Goal: Check status: Verify the current state of an ongoing process or item

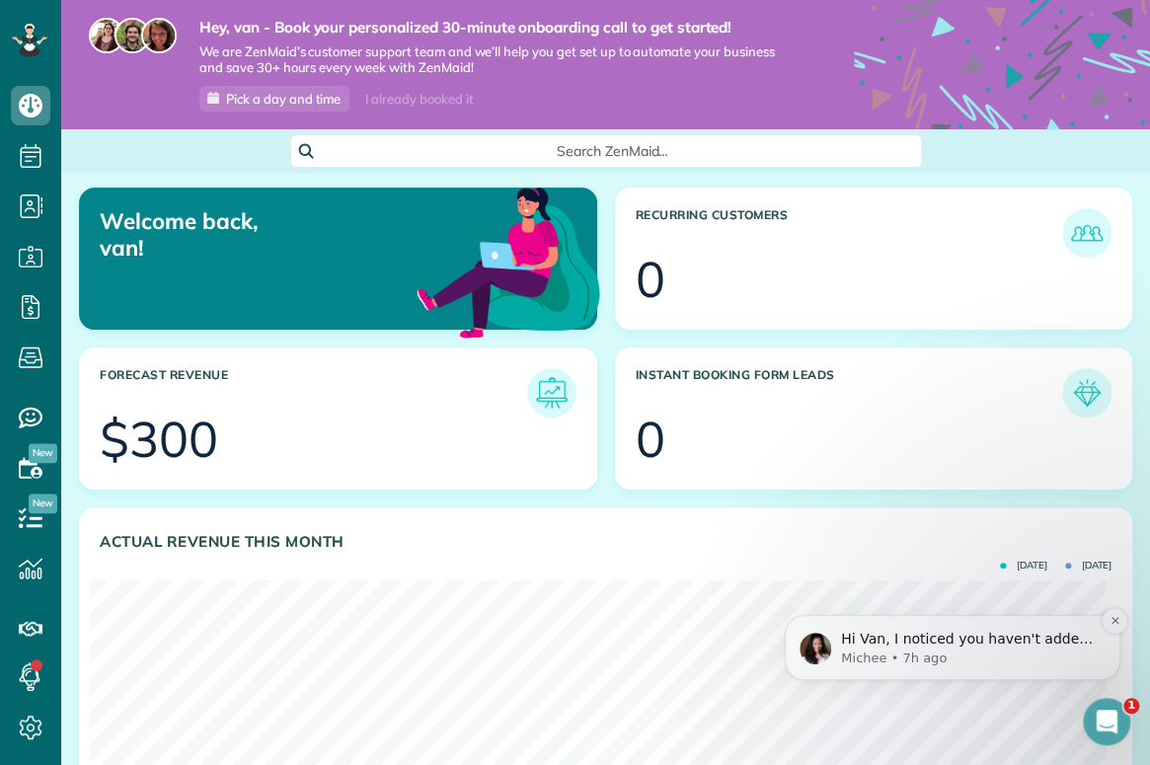
click at [964, 638] on p "Hi Van, I noticed you haven't added your contacts yet. We can help you add your…" at bounding box center [968, 640] width 255 height 20
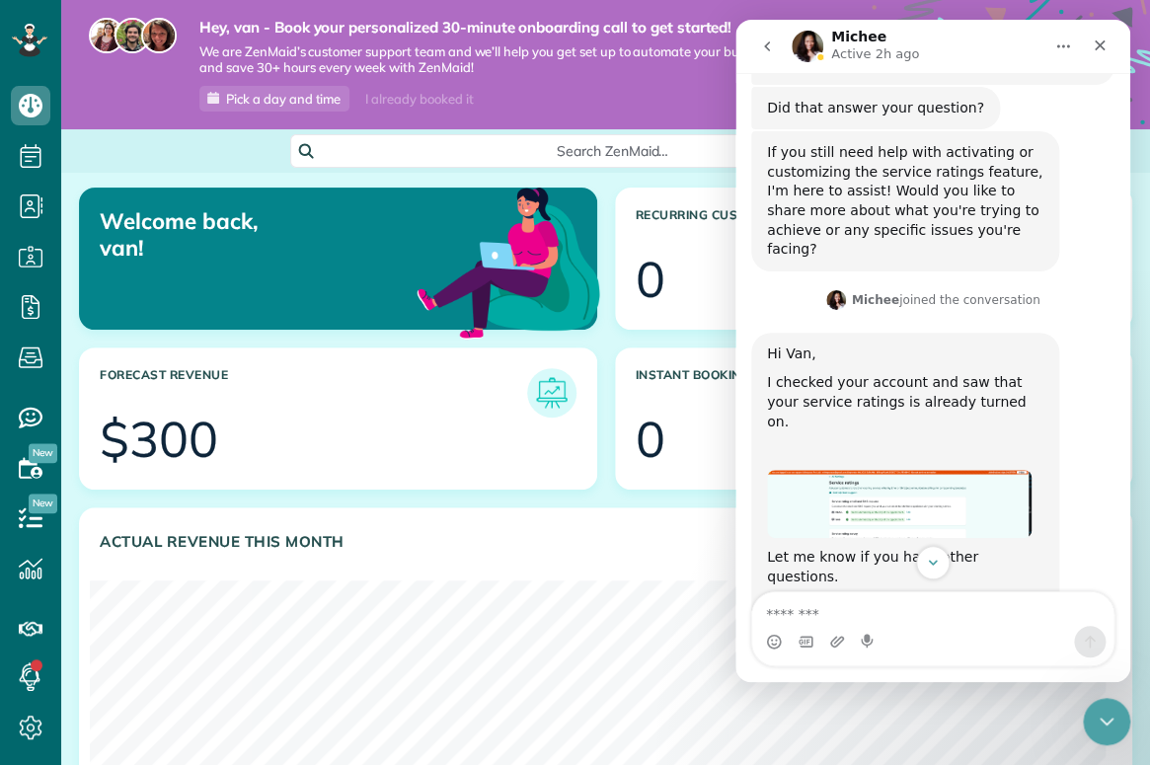
scroll to position [1479, 0]
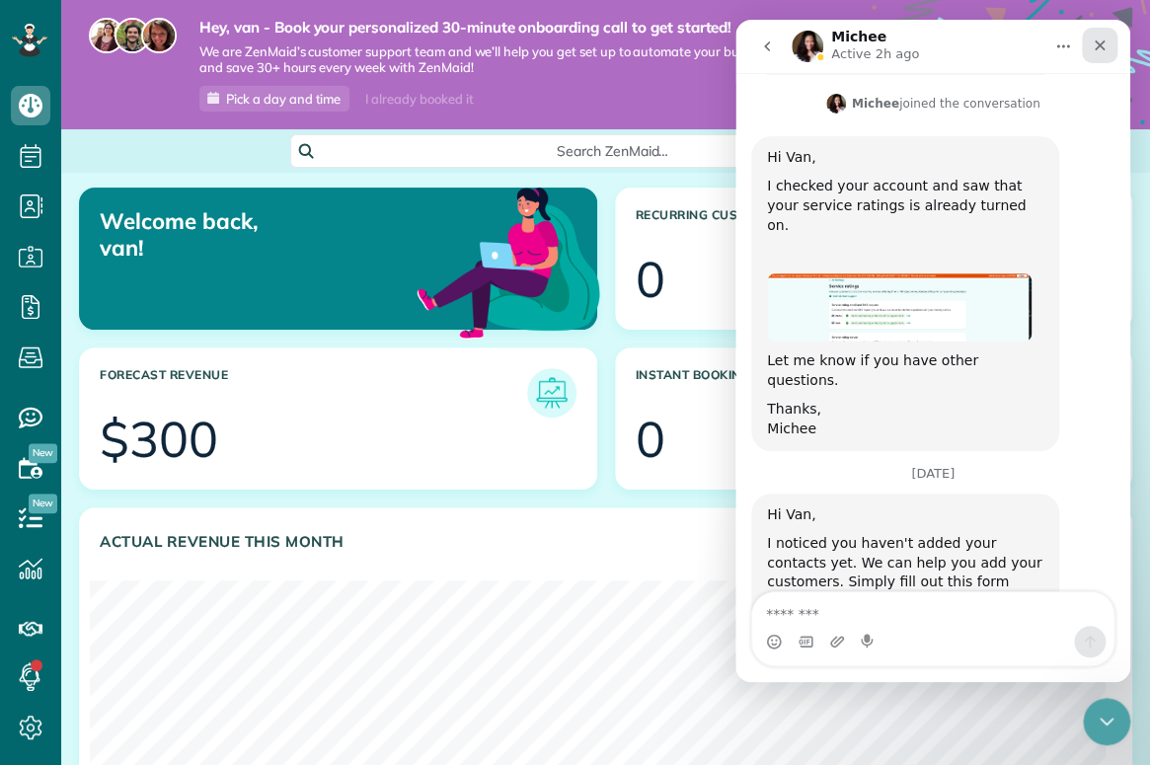
click at [1096, 46] on icon "Close" at bounding box center [1099, 45] width 16 height 16
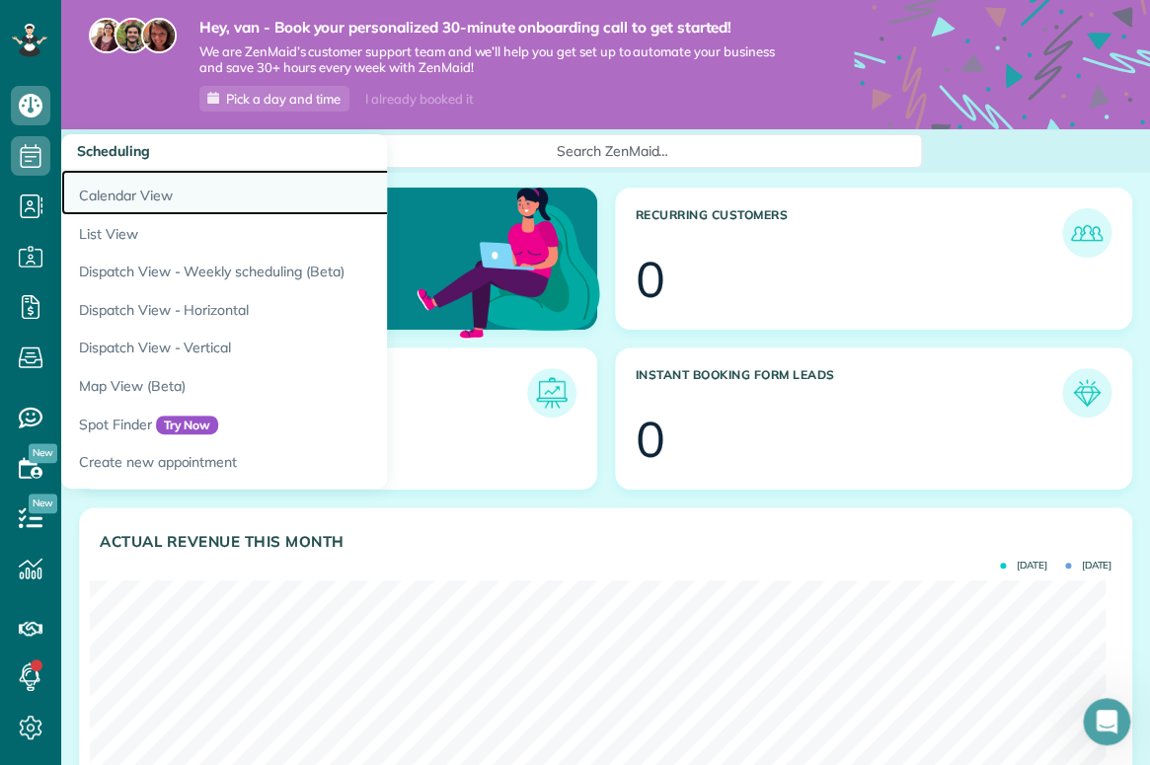
click at [121, 187] on link "Calendar View" at bounding box center [307, 192] width 493 height 45
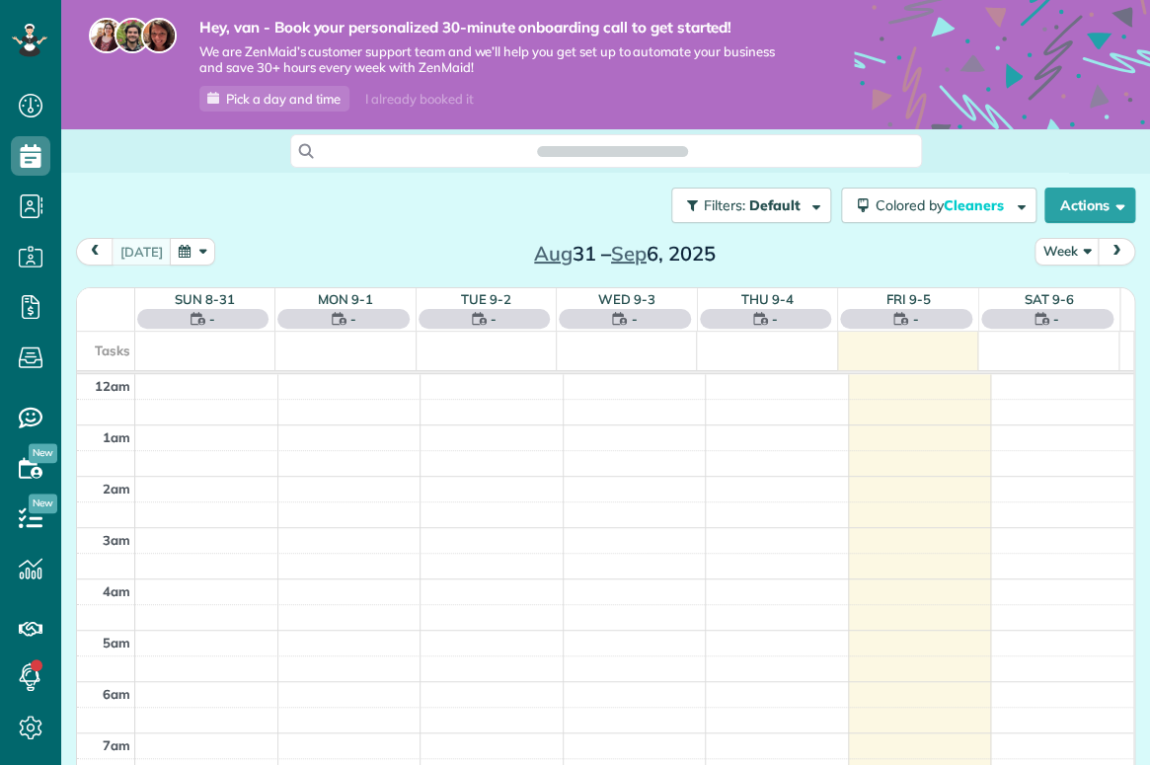
scroll to position [358, 0]
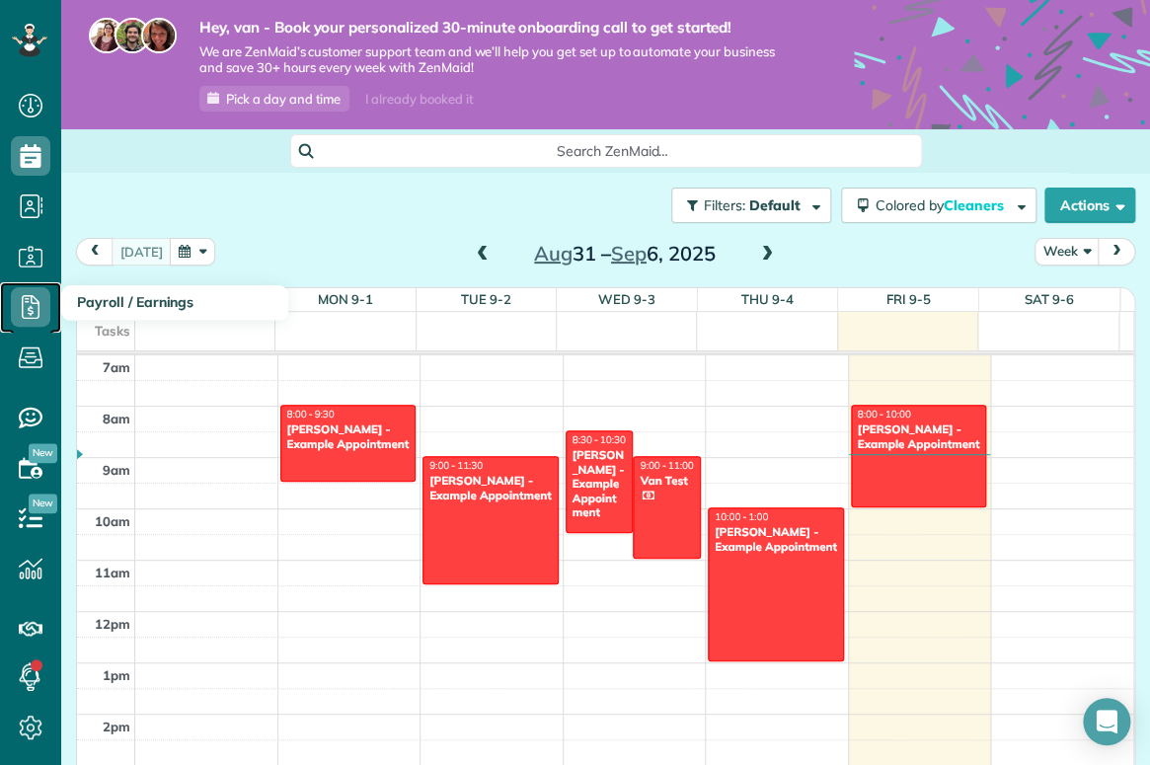
click at [33, 309] on icon at bounding box center [30, 306] width 39 height 39
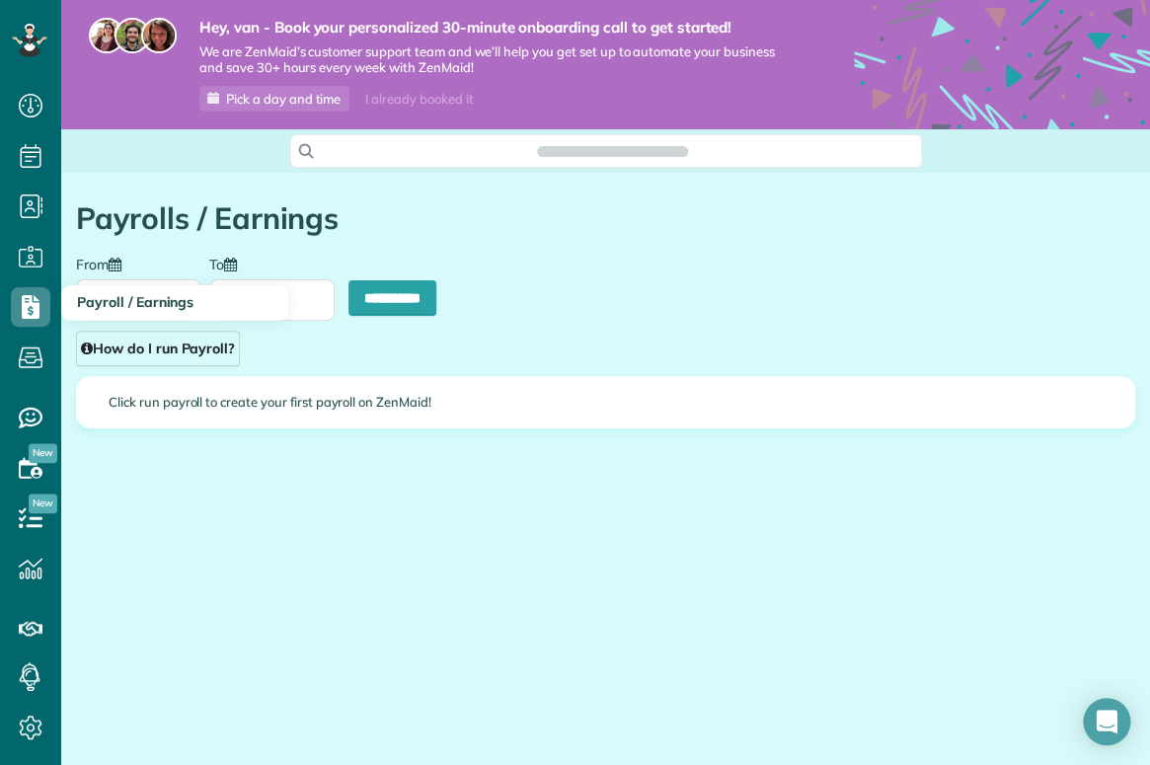
scroll to position [9, 9]
type input "**********"
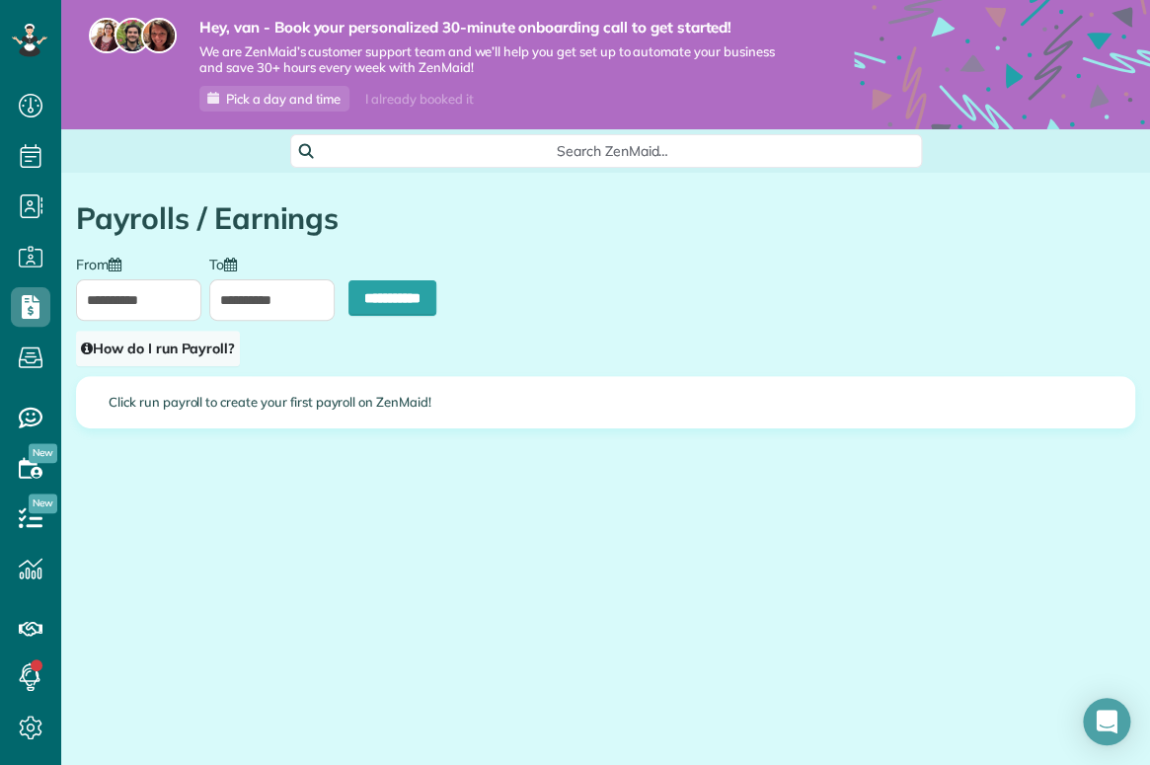
click at [205, 341] on link "How do I run Payroll?" at bounding box center [158, 349] width 164 height 36
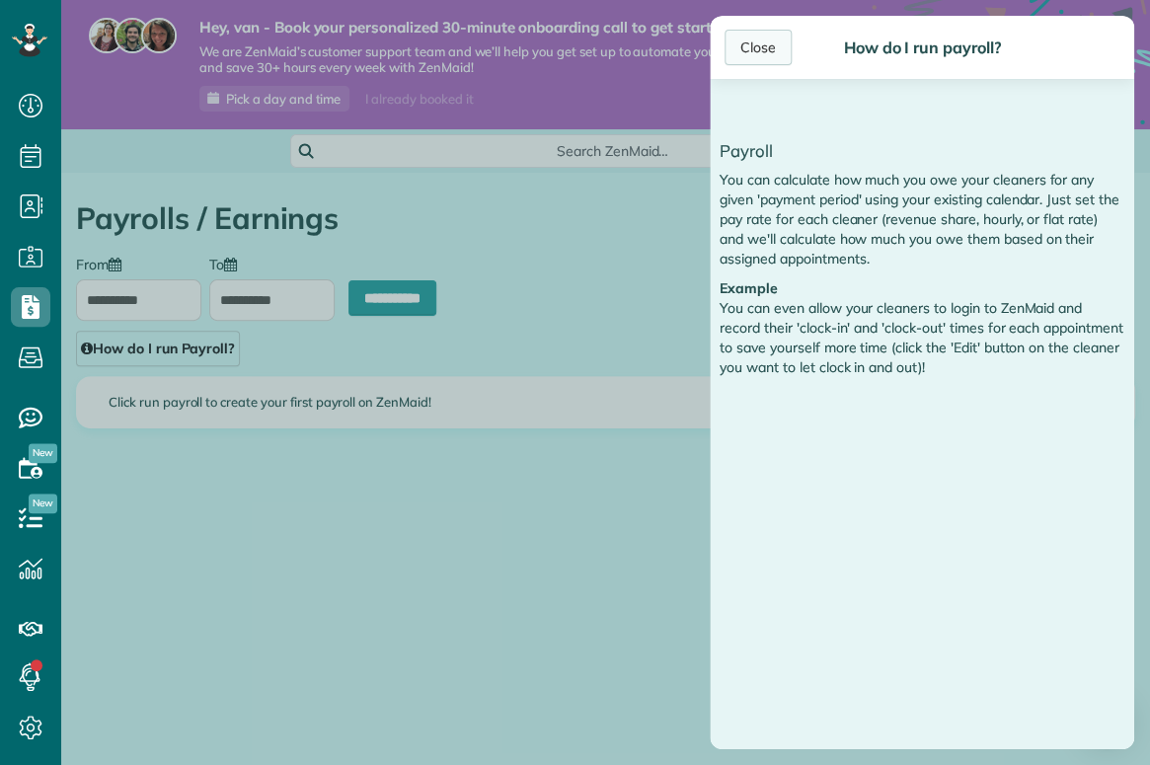
click at [760, 38] on div "Close" at bounding box center [757, 48] width 67 height 36
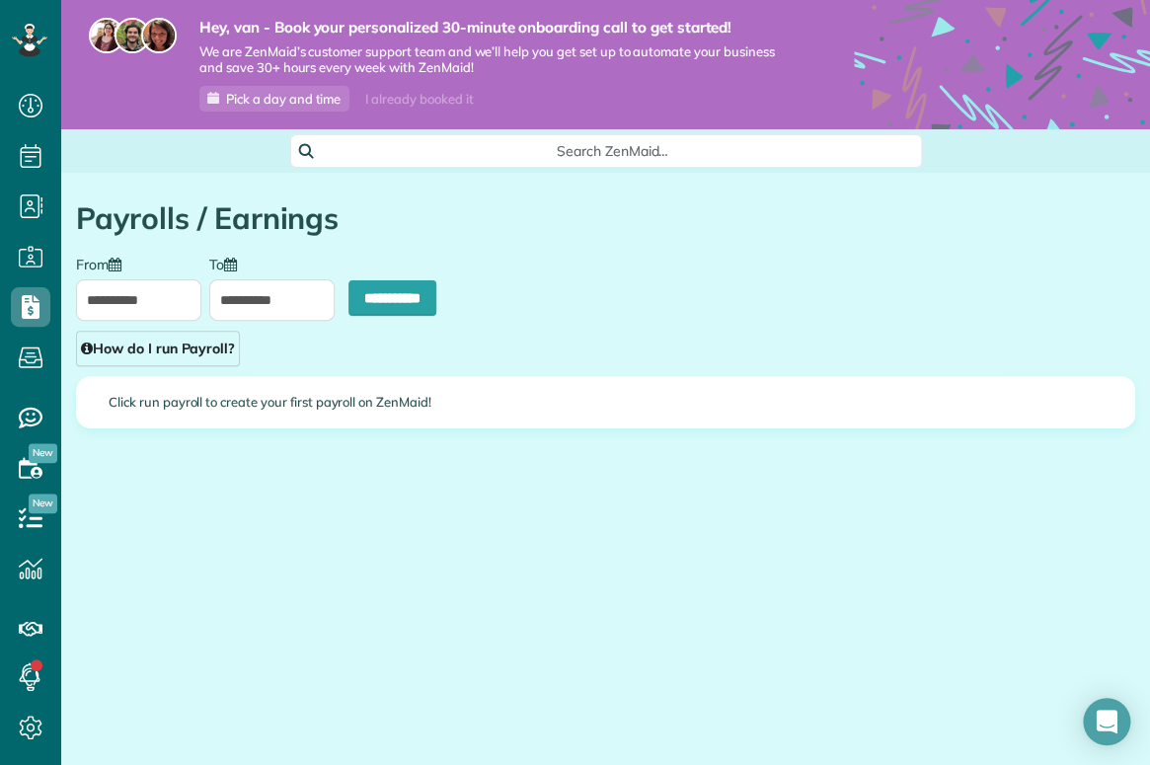
click at [664, 496] on div "**********" at bounding box center [605, 375] width 1088 height 404
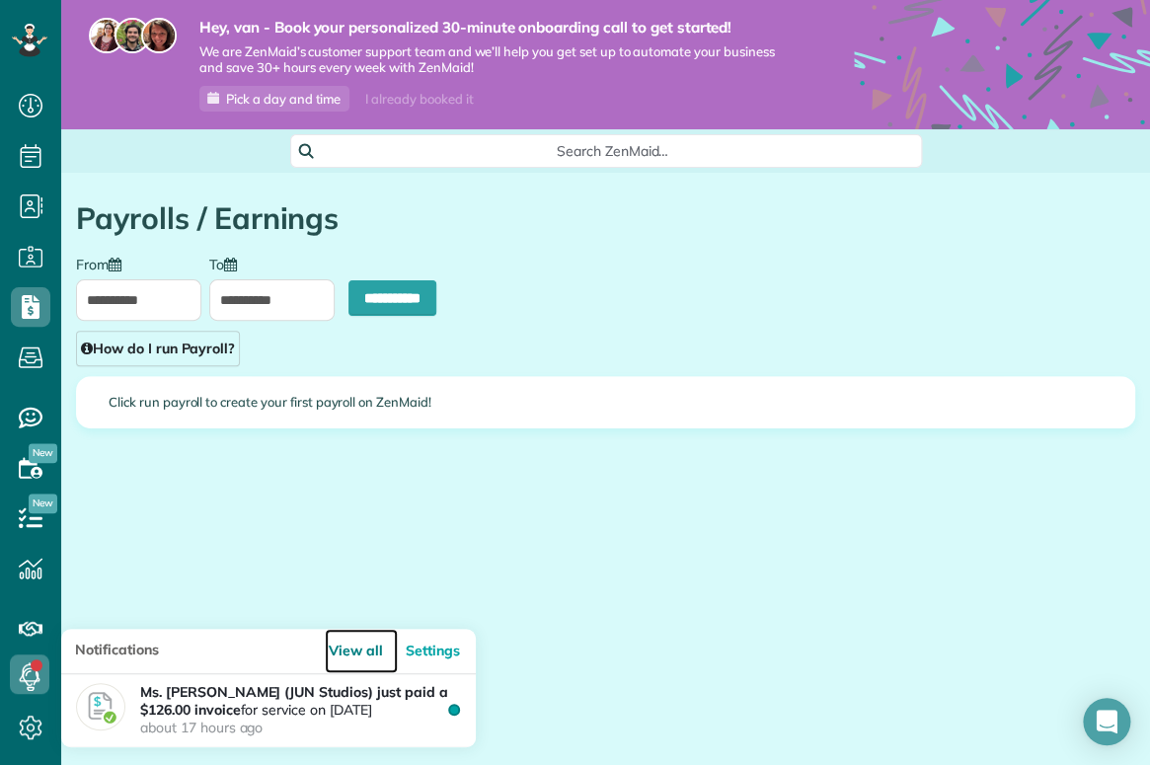
click at [355, 649] on link "View all" at bounding box center [362, 651] width 74 height 44
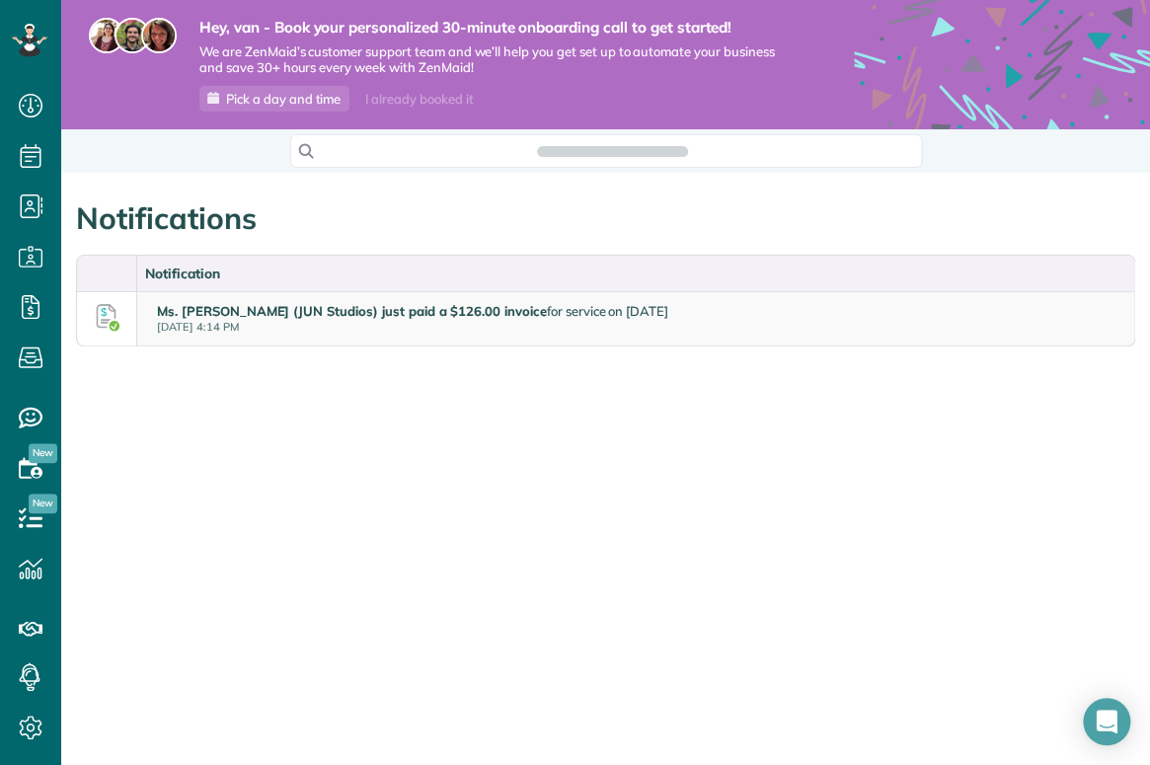
scroll to position [9, 9]
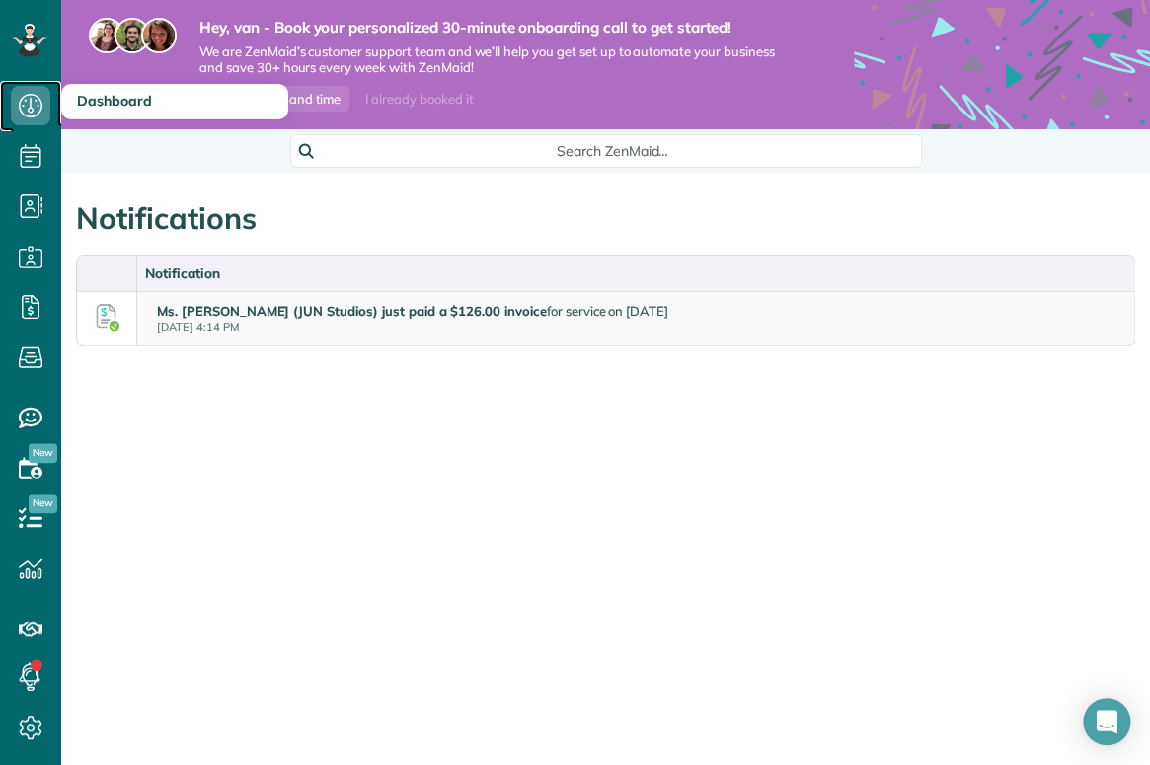
click at [28, 98] on icon at bounding box center [30, 105] width 39 height 39
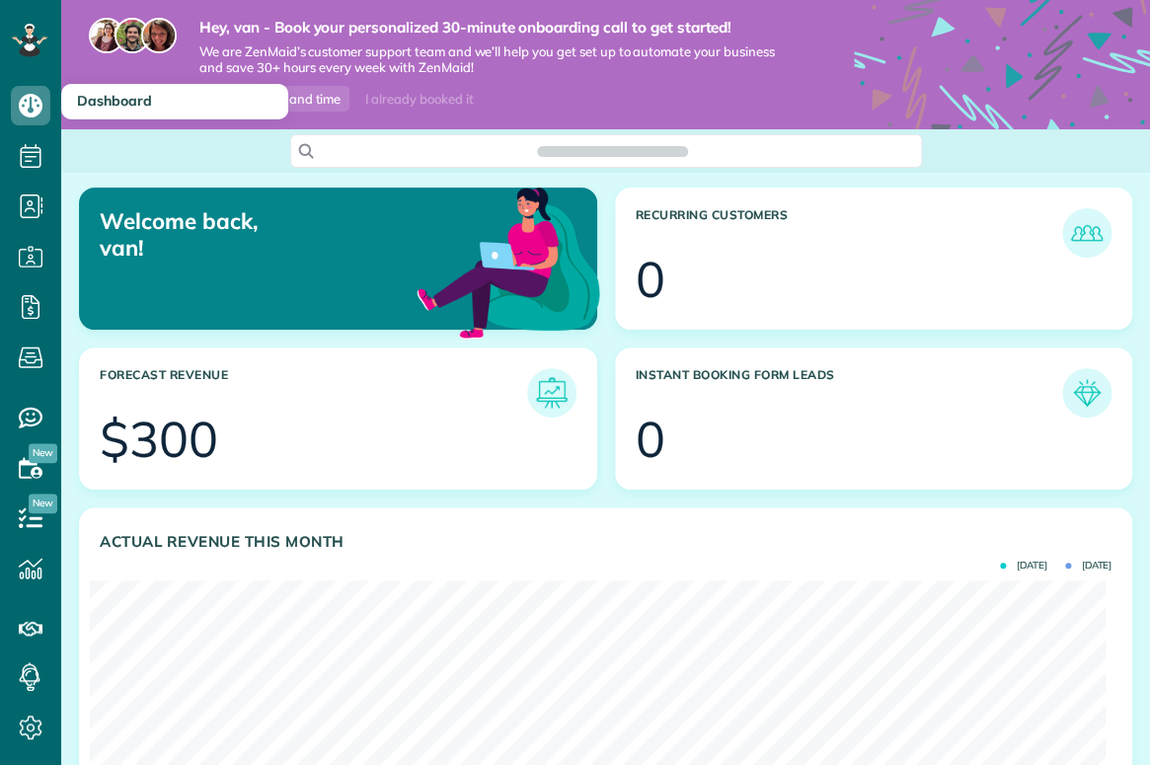
scroll to position [450, 1016]
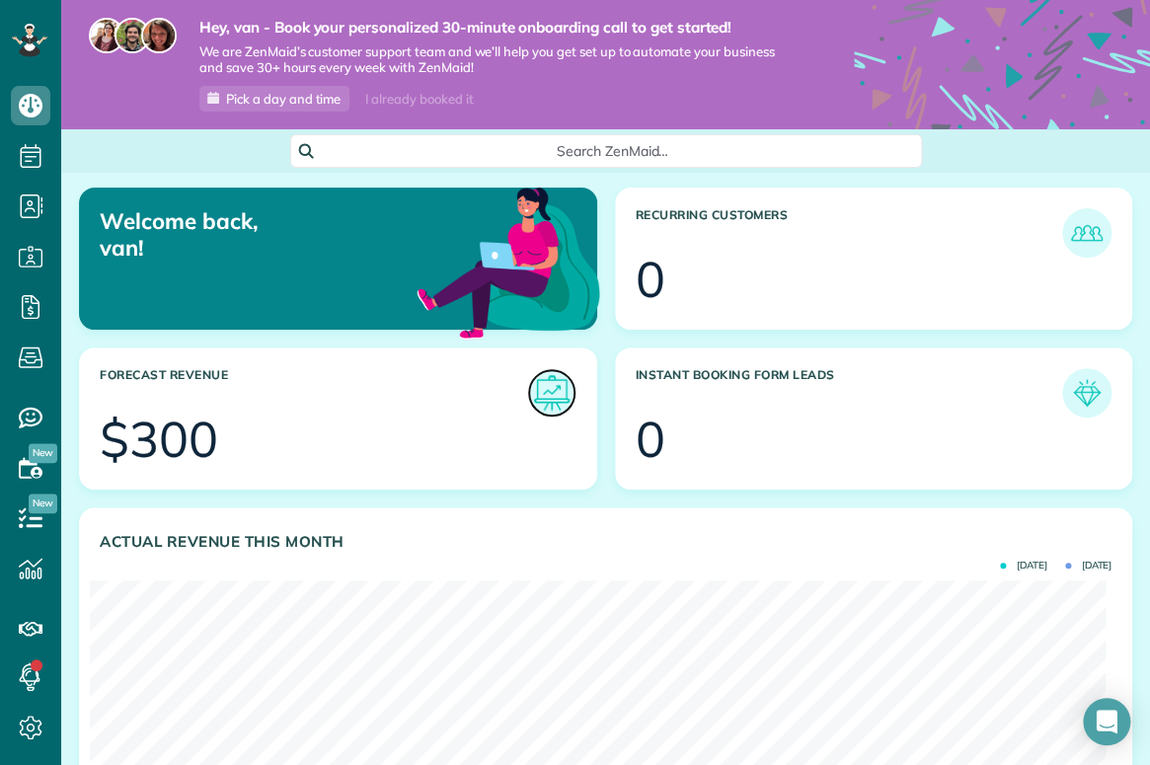
click at [548, 388] on img at bounding box center [551, 392] width 45 height 45
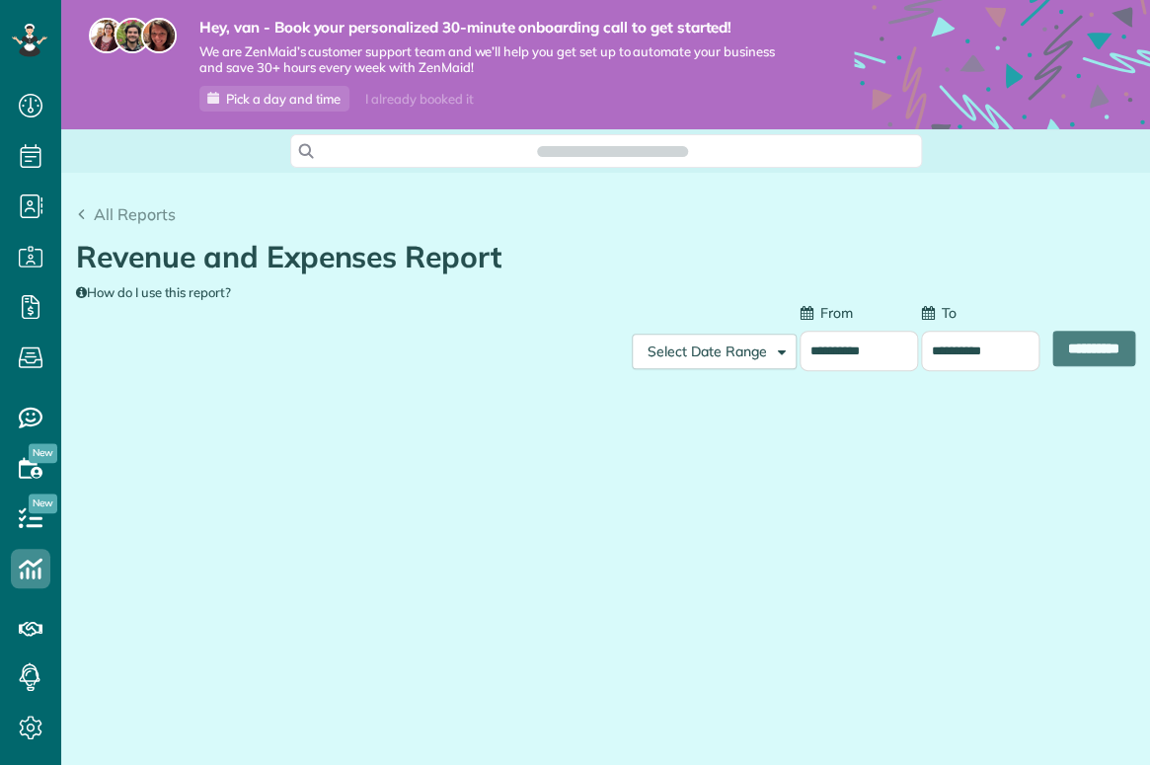
scroll to position [9, 9]
type input "**********"
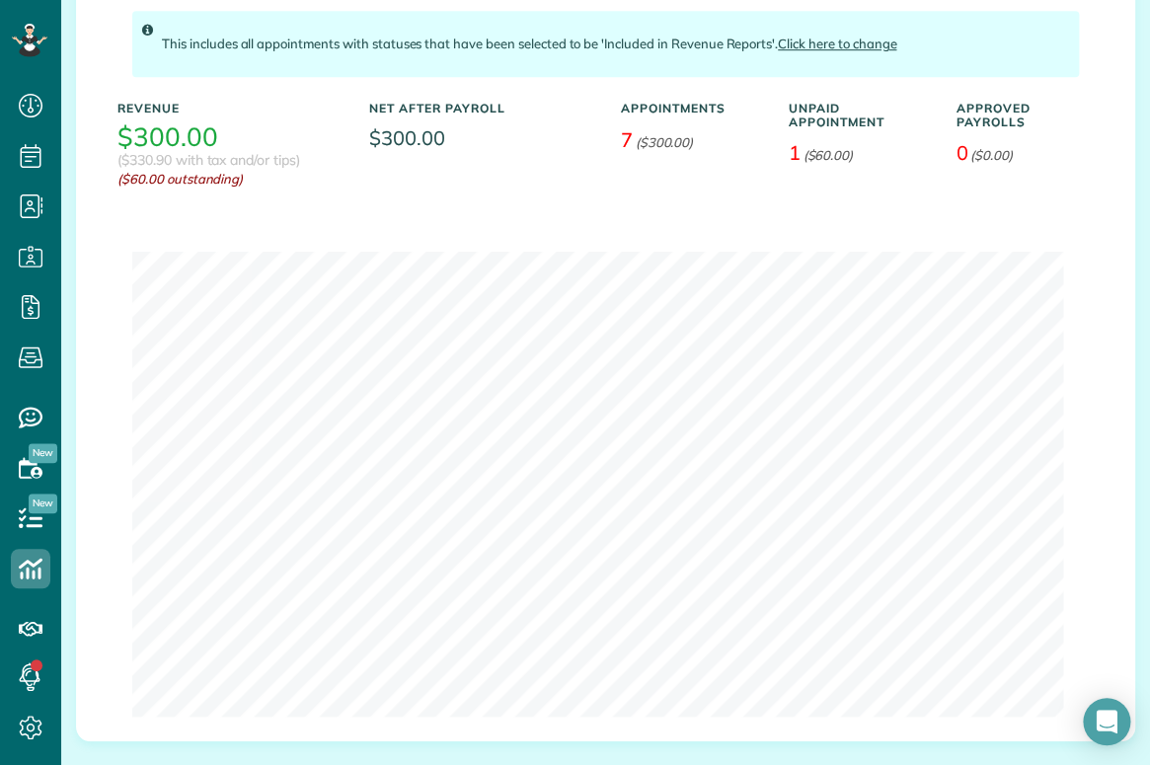
scroll to position [273, 0]
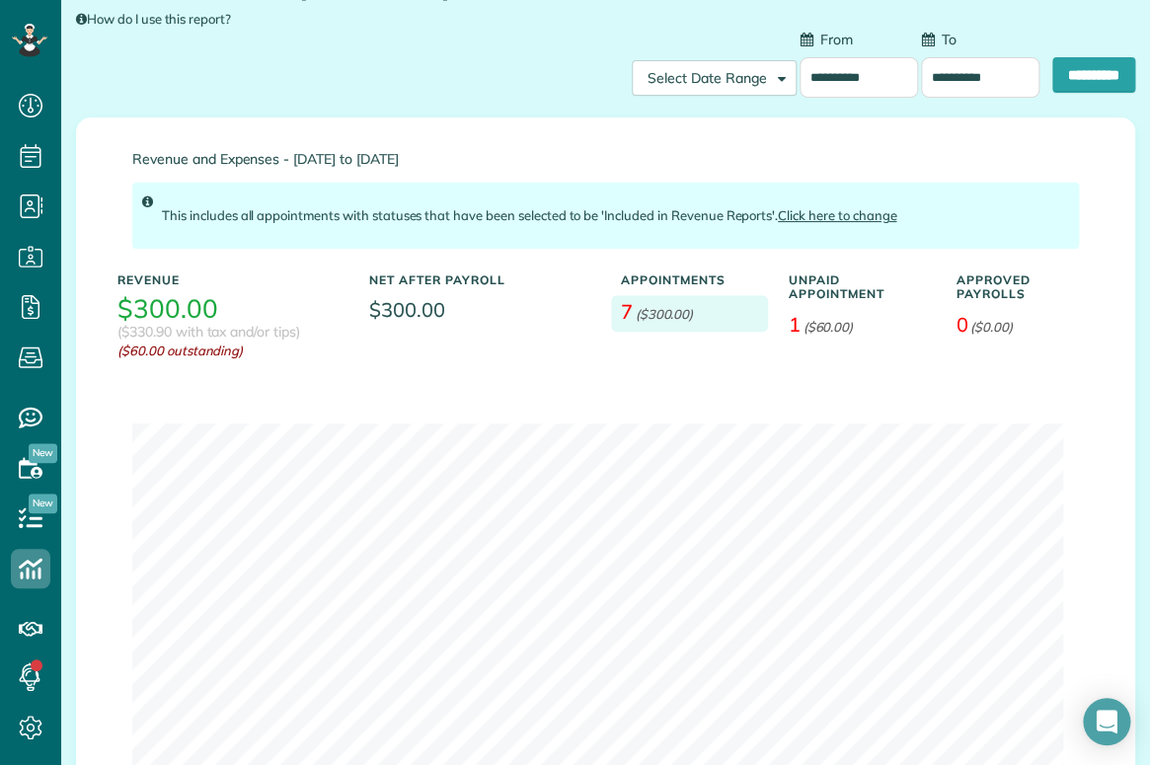
click at [621, 308] on span "7" at bounding box center [627, 311] width 12 height 25
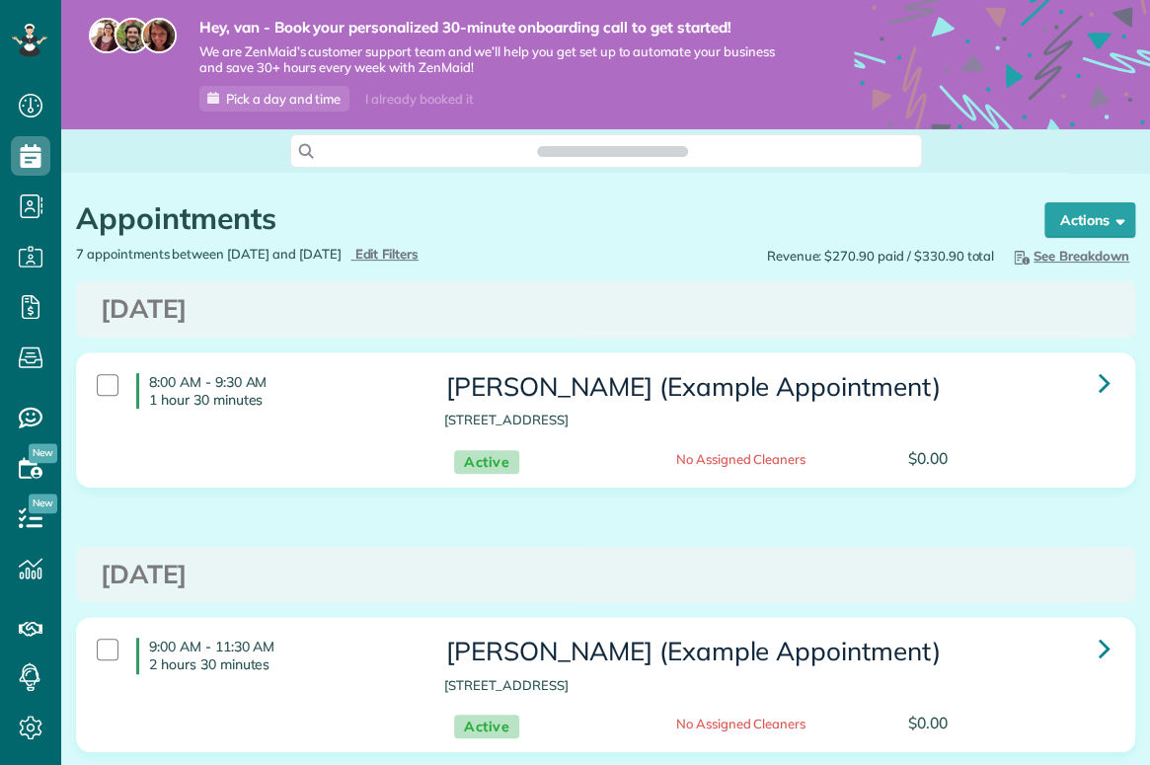
scroll to position [9, 9]
